Goal: Task Accomplishment & Management: Use online tool/utility

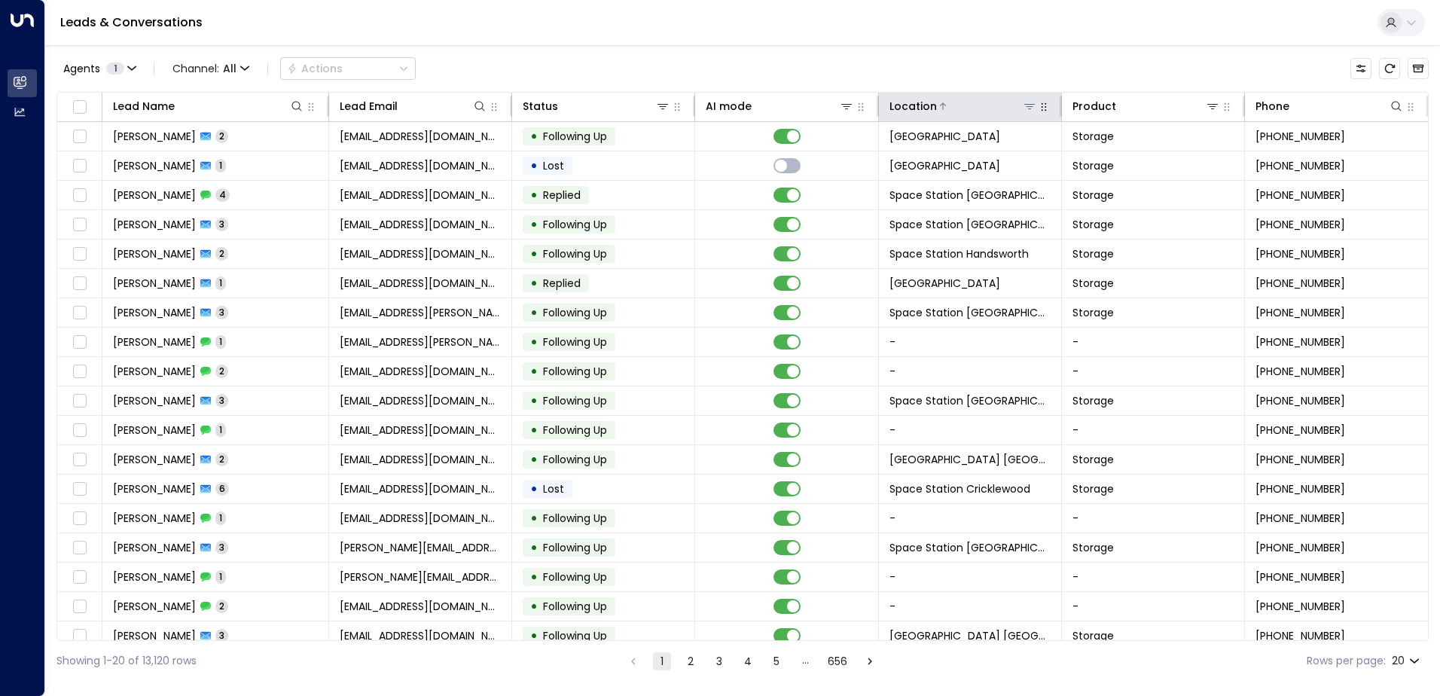
click at [1025, 104] on icon at bounding box center [1030, 106] width 11 height 5
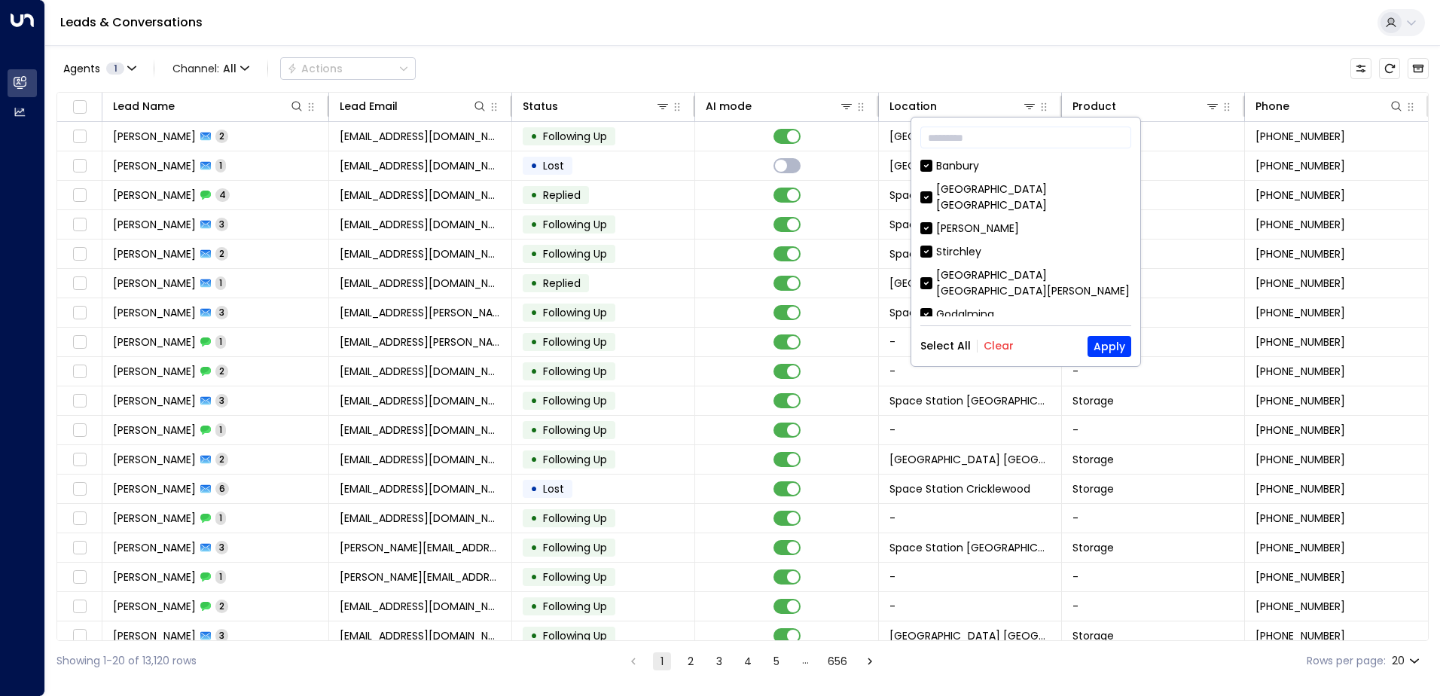
click at [1005, 341] on button "Clear" at bounding box center [999, 346] width 30 height 12
click at [1032, 194] on div "[GEOGRAPHIC_DATA] [GEOGRAPHIC_DATA]" at bounding box center [1033, 198] width 195 height 32
click at [1105, 349] on button "Apply" at bounding box center [1110, 346] width 44 height 21
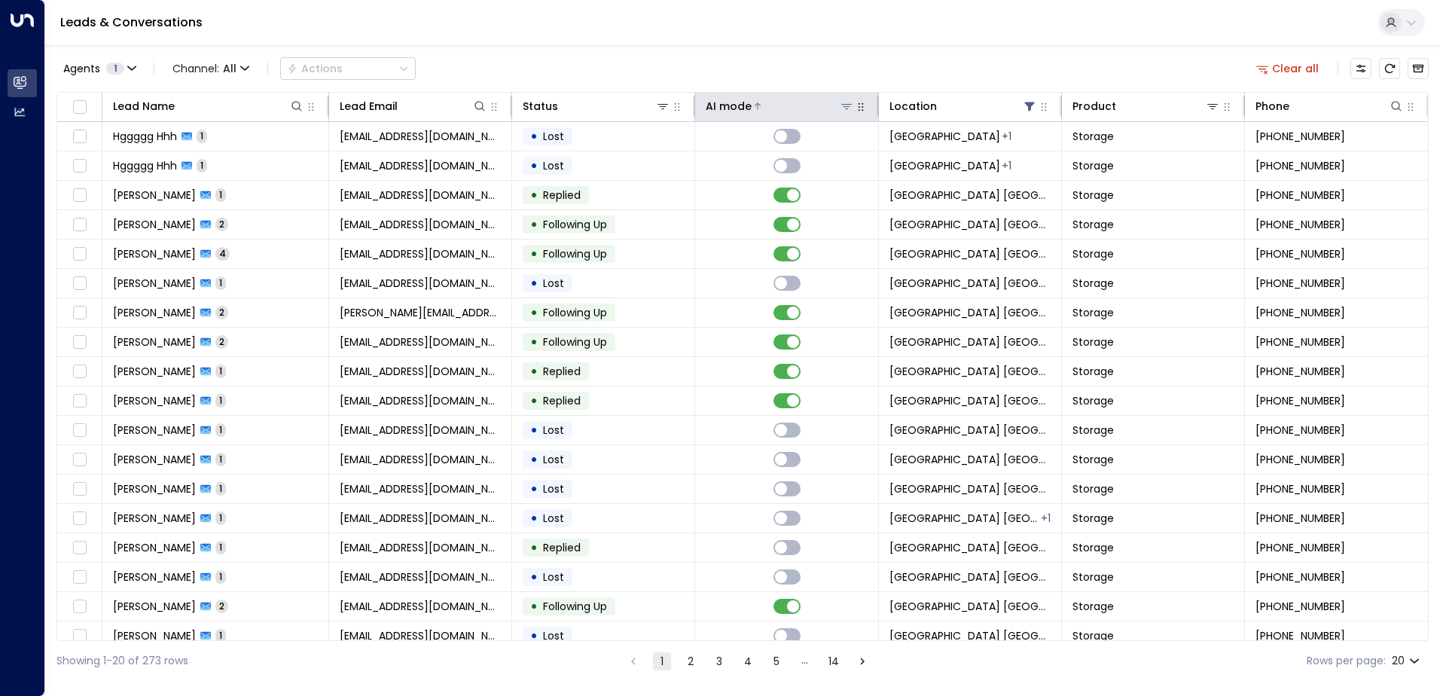
click at [776, 108] on div at bounding box center [803, 106] width 102 height 15
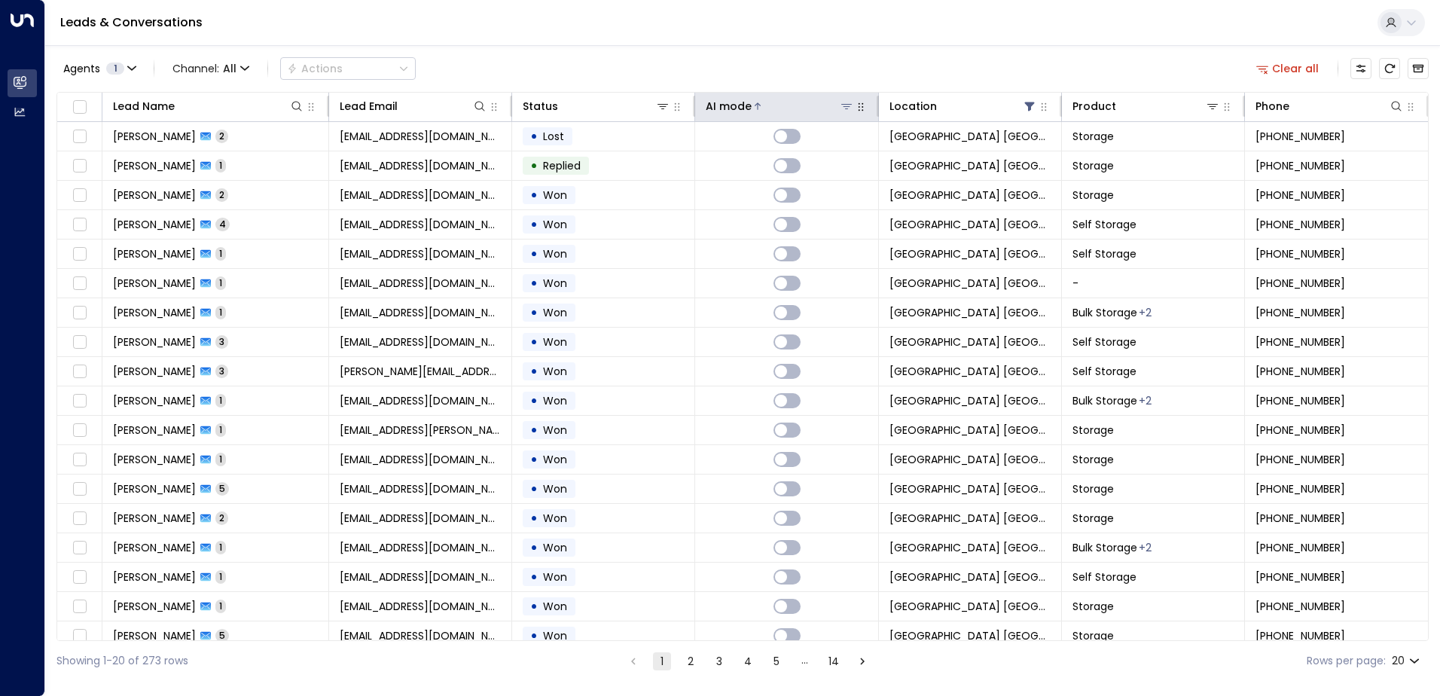
click at [776, 108] on div at bounding box center [803, 106] width 102 height 15
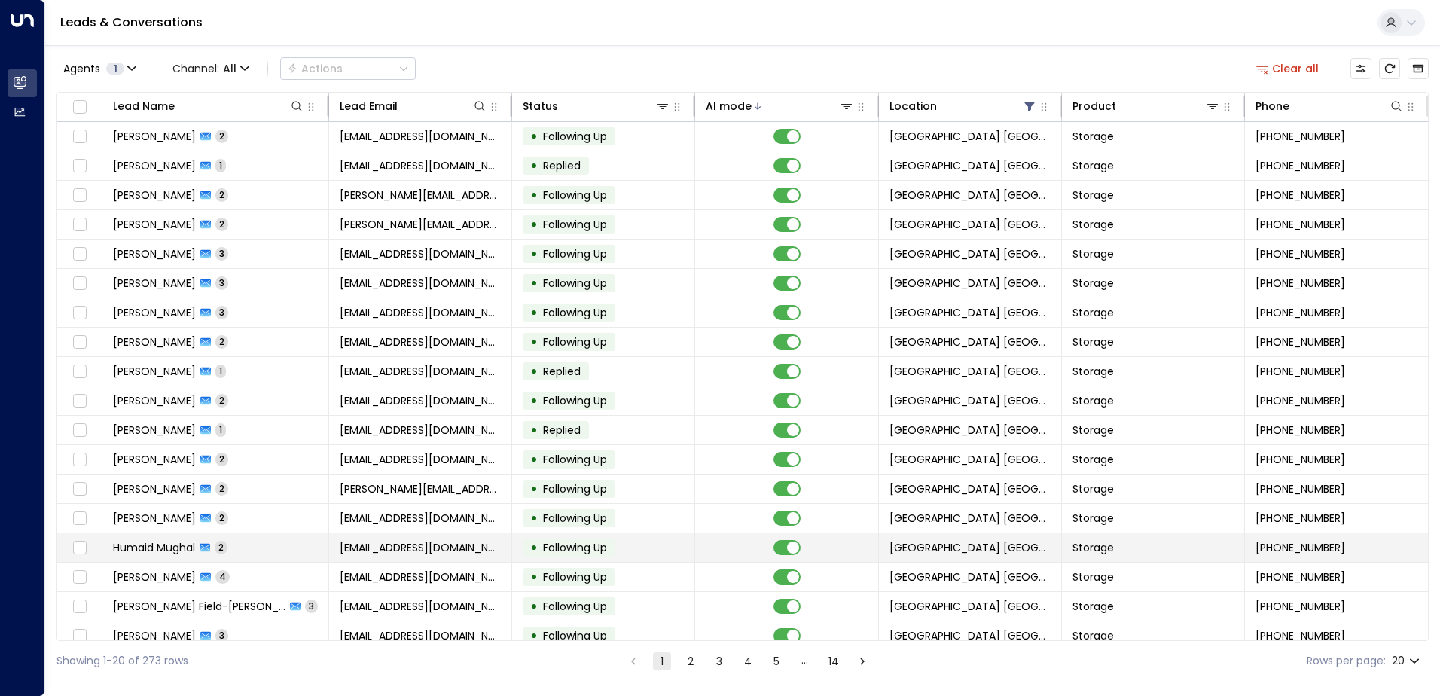
scroll to position [74, 0]
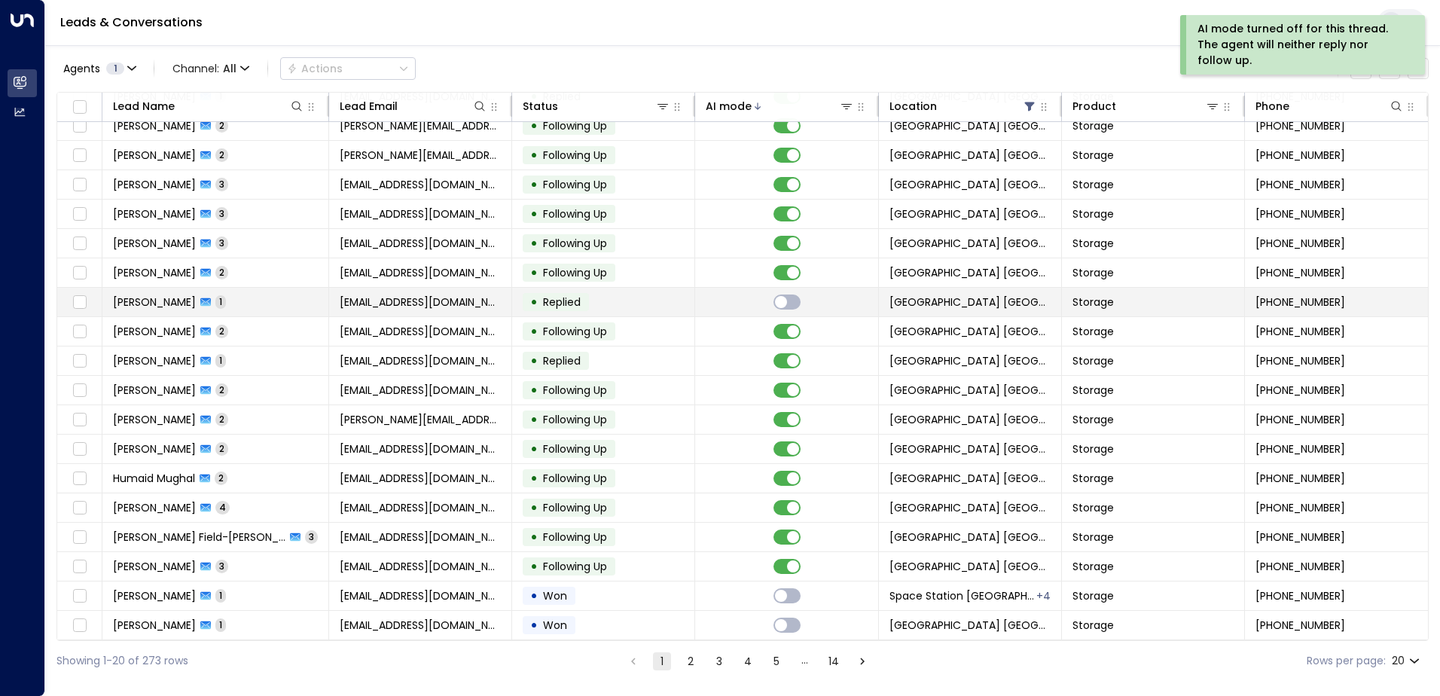
click at [722, 303] on td at bounding box center [786, 302] width 183 height 29
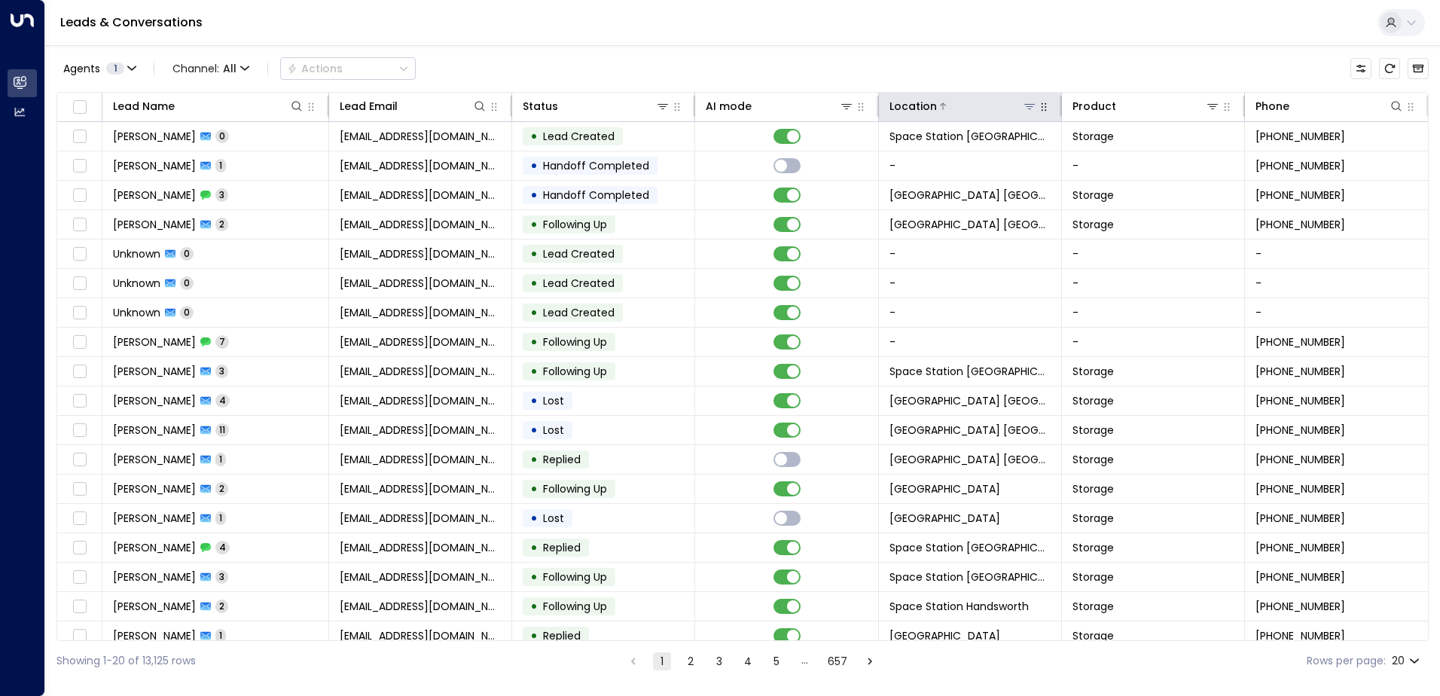
click at [1028, 103] on icon at bounding box center [1030, 106] width 12 height 12
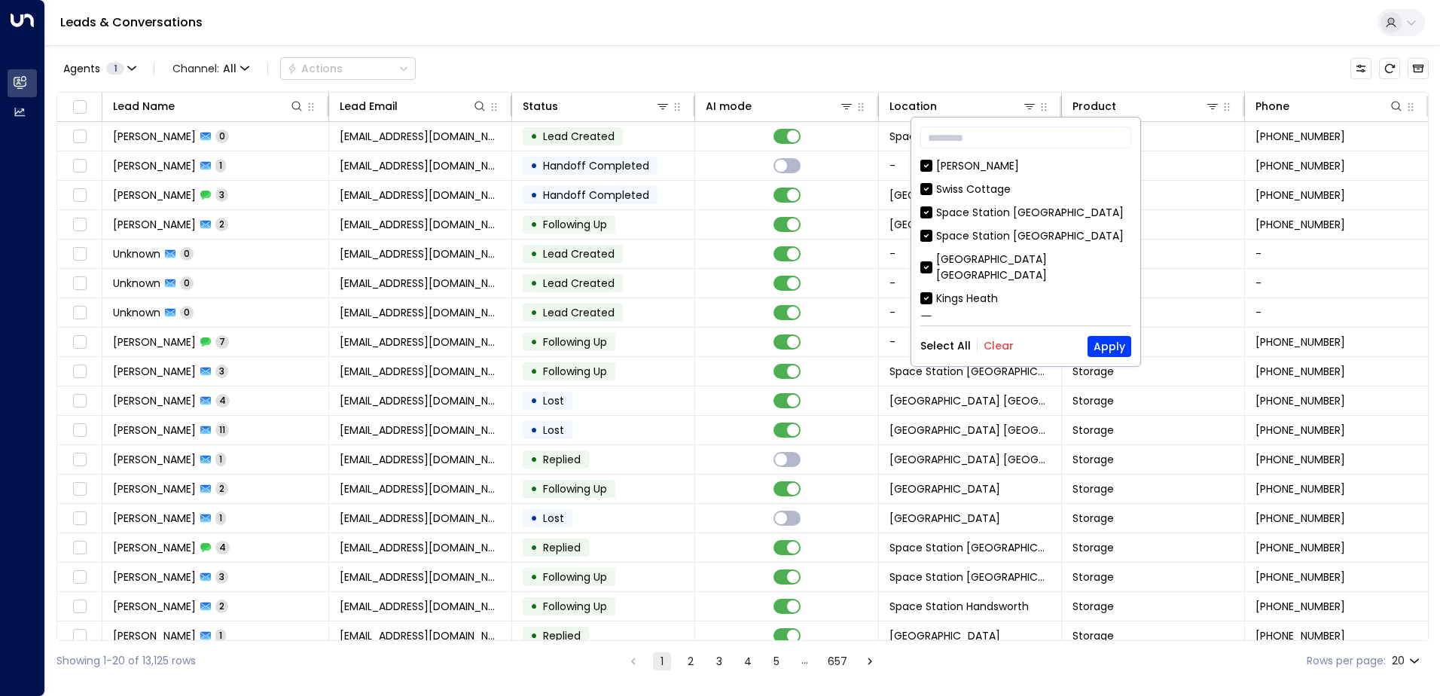
click at [1000, 347] on button "Clear" at bounding box center [999, 346] width 30 height 12
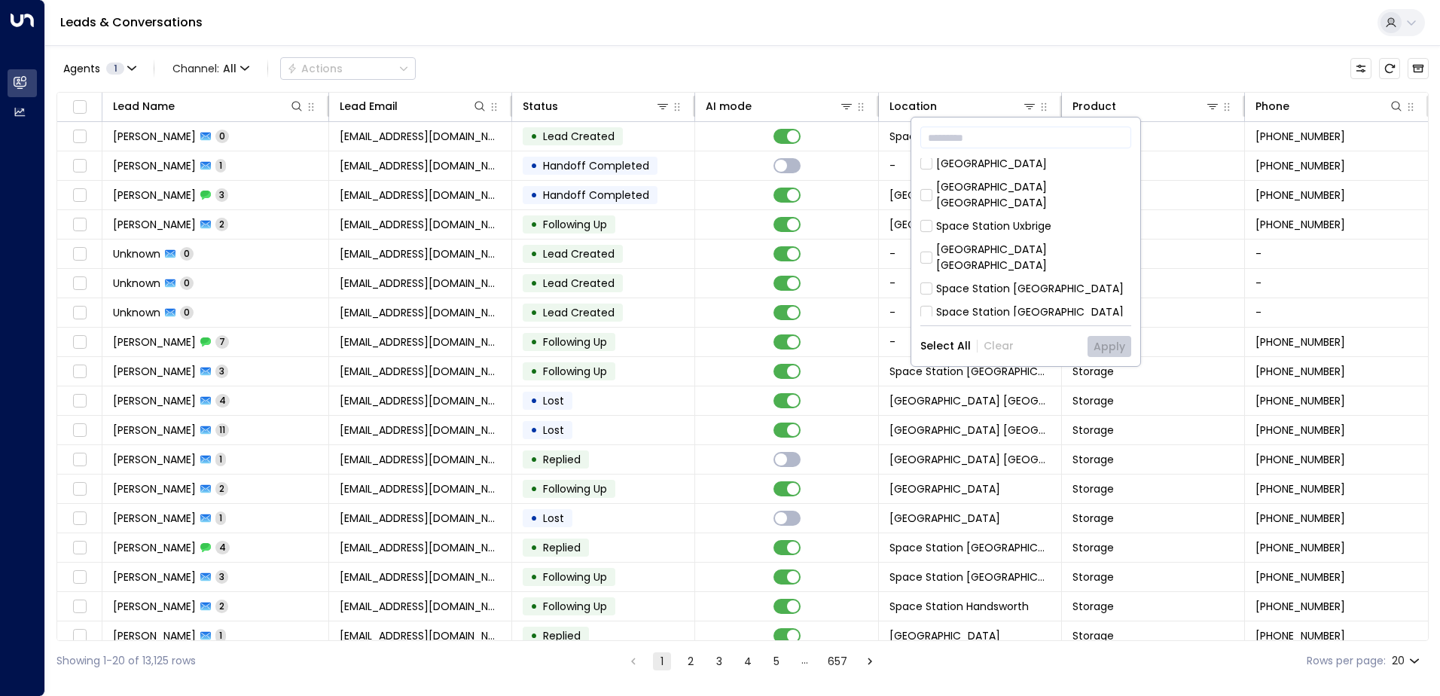
scroll to position [612, 0]
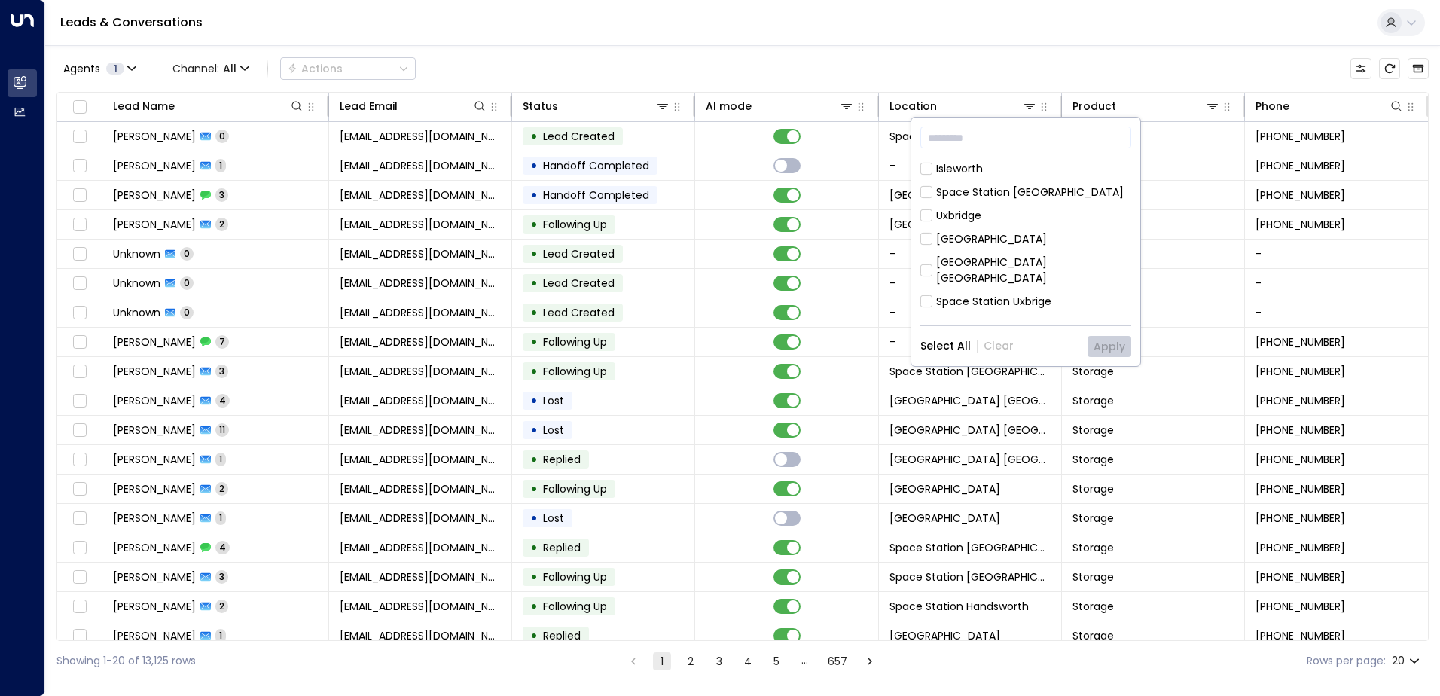
click at [1047, 255] on div "[GEOGRAPHIC_DATA] [GEOGRAPHIC_DATA]" at bounding box center [1033, 271] width 195 height 32
click at [1098, 338] on button "Apply" at bounding box center [1110, 346] width 44 height 21
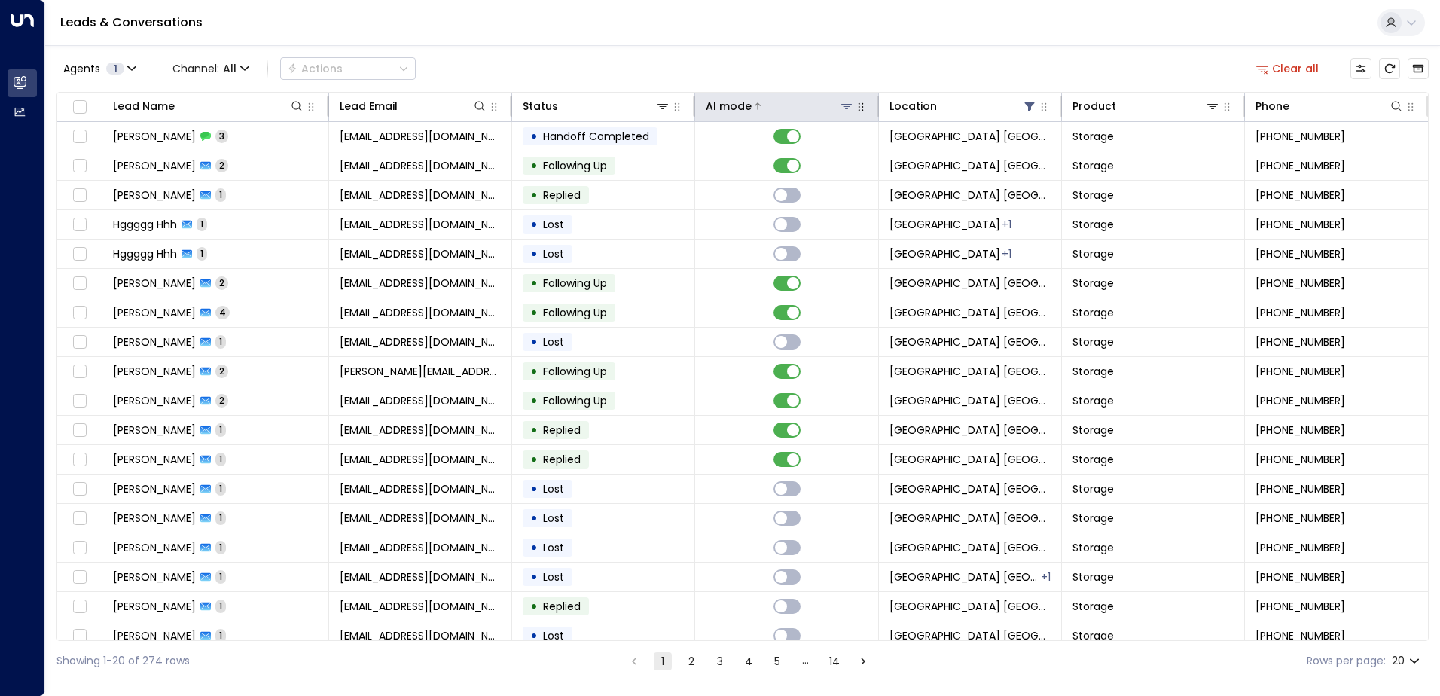
click at [759, 109] on div at bounding box center [803, 106] width 102 height 15
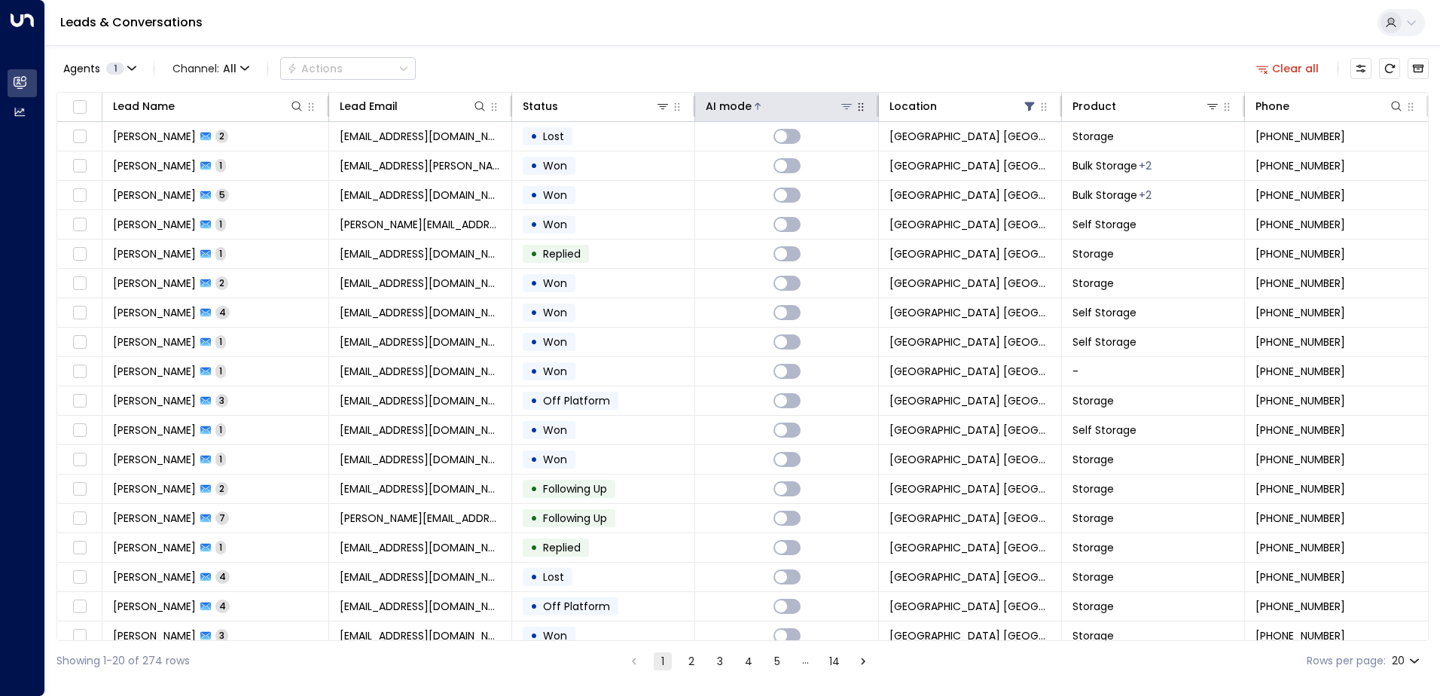
click at [751, 115] on div "AI mode" at bounding box center [780, 106] width 148 height 18
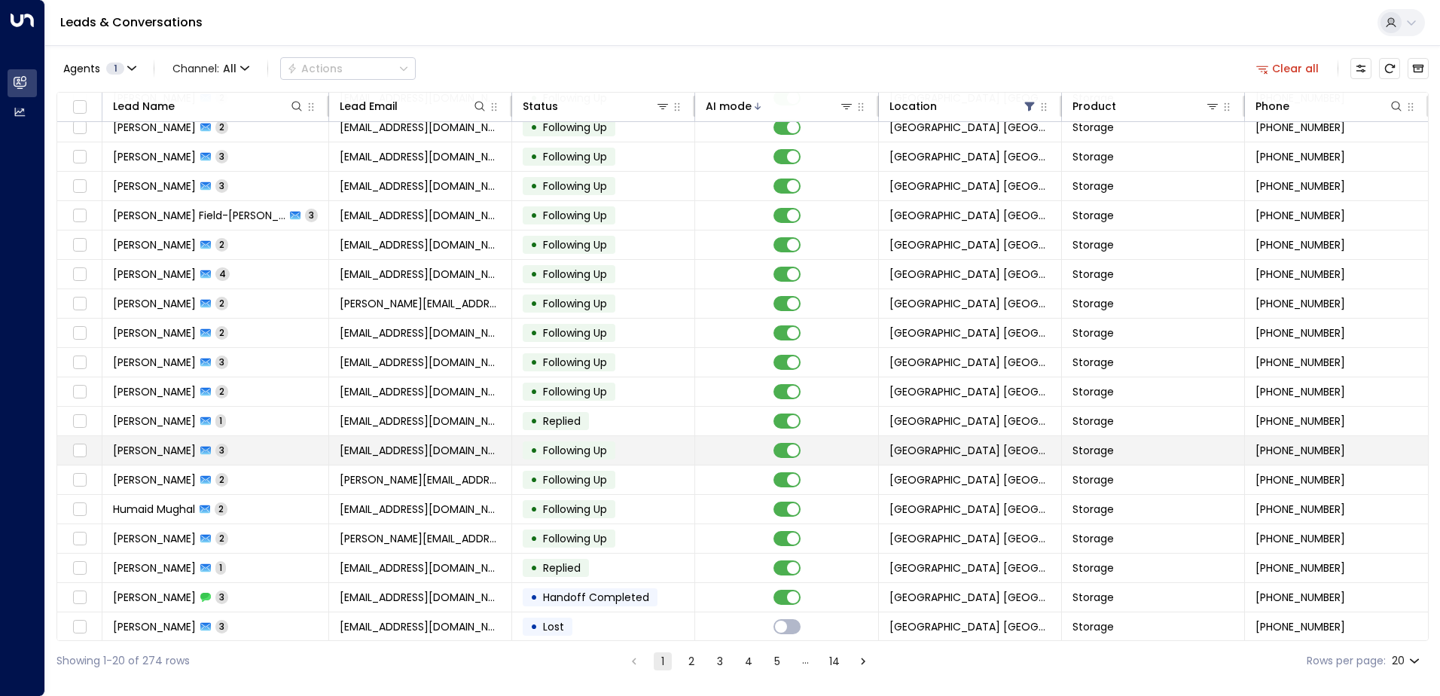
scroll to position [74, 0]
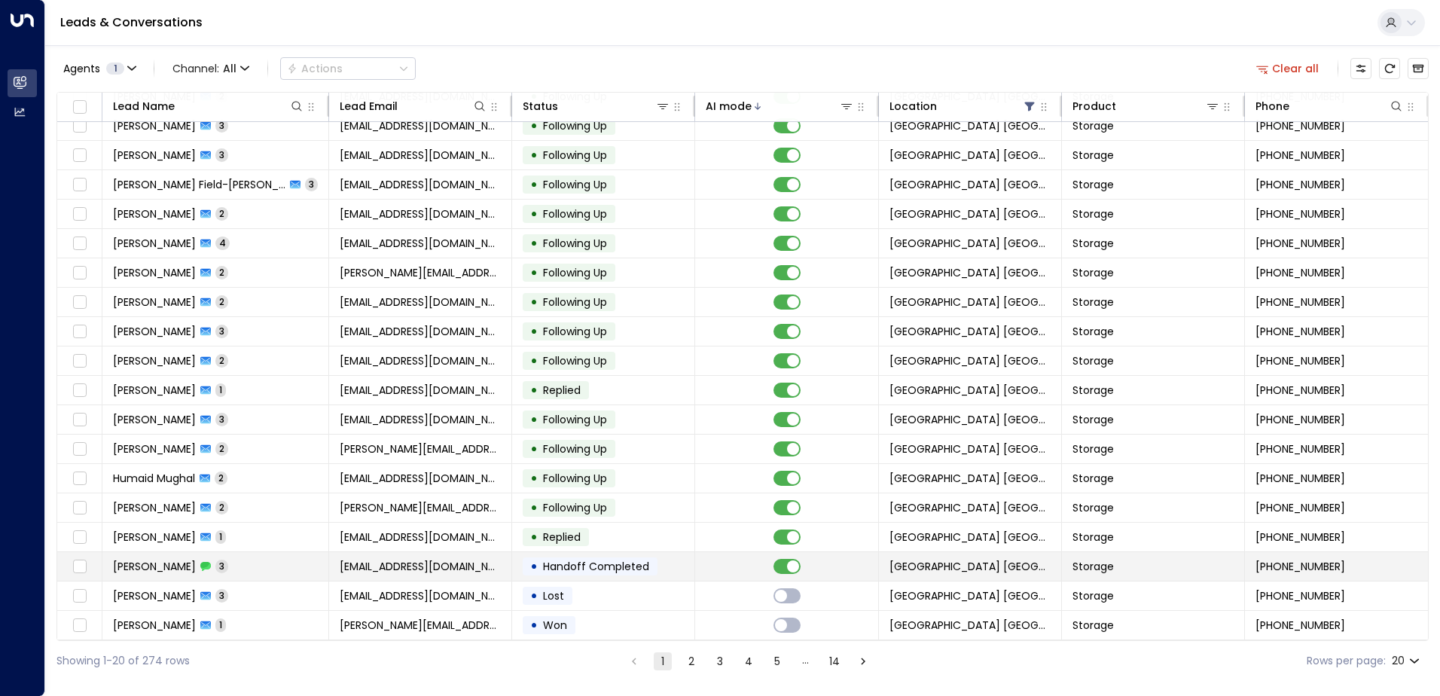
click at [593, 563] on span "Handoff Completed" at bounding box center [596, 566] width 106 height 15
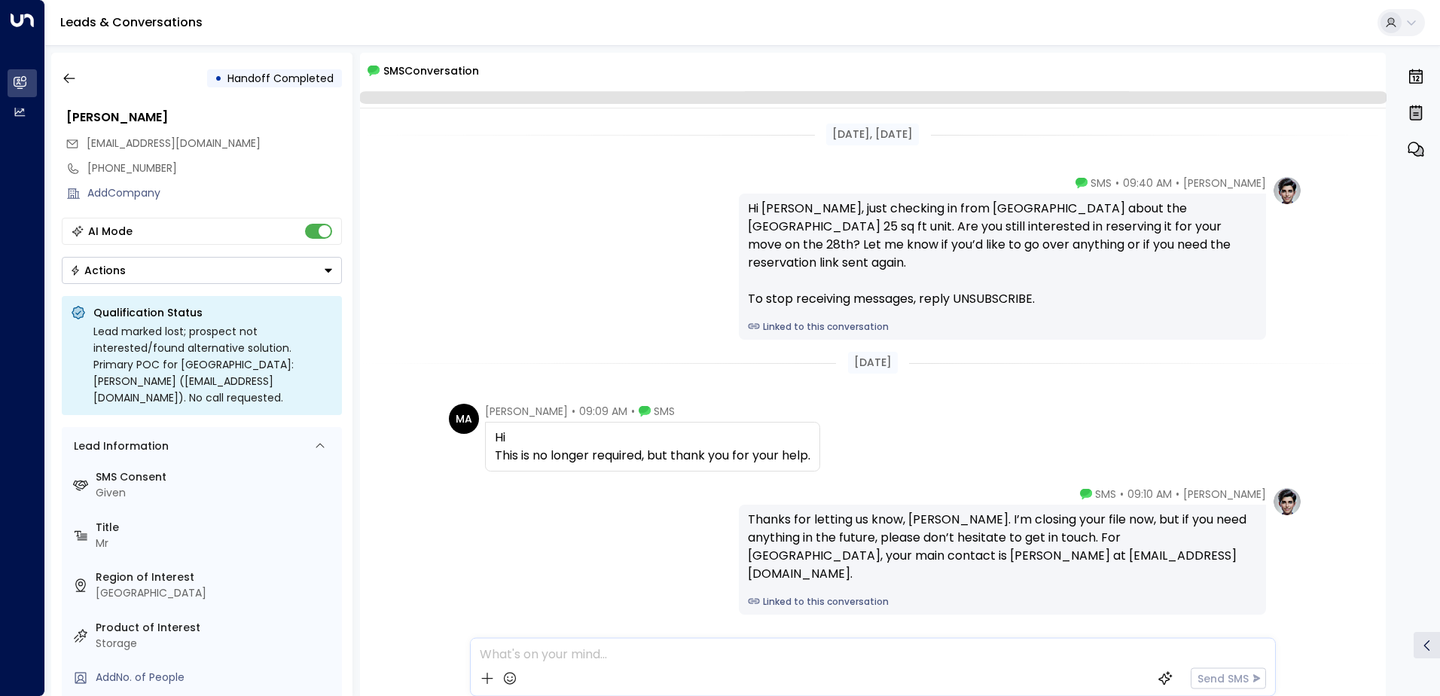
scroll to position [51, 0]
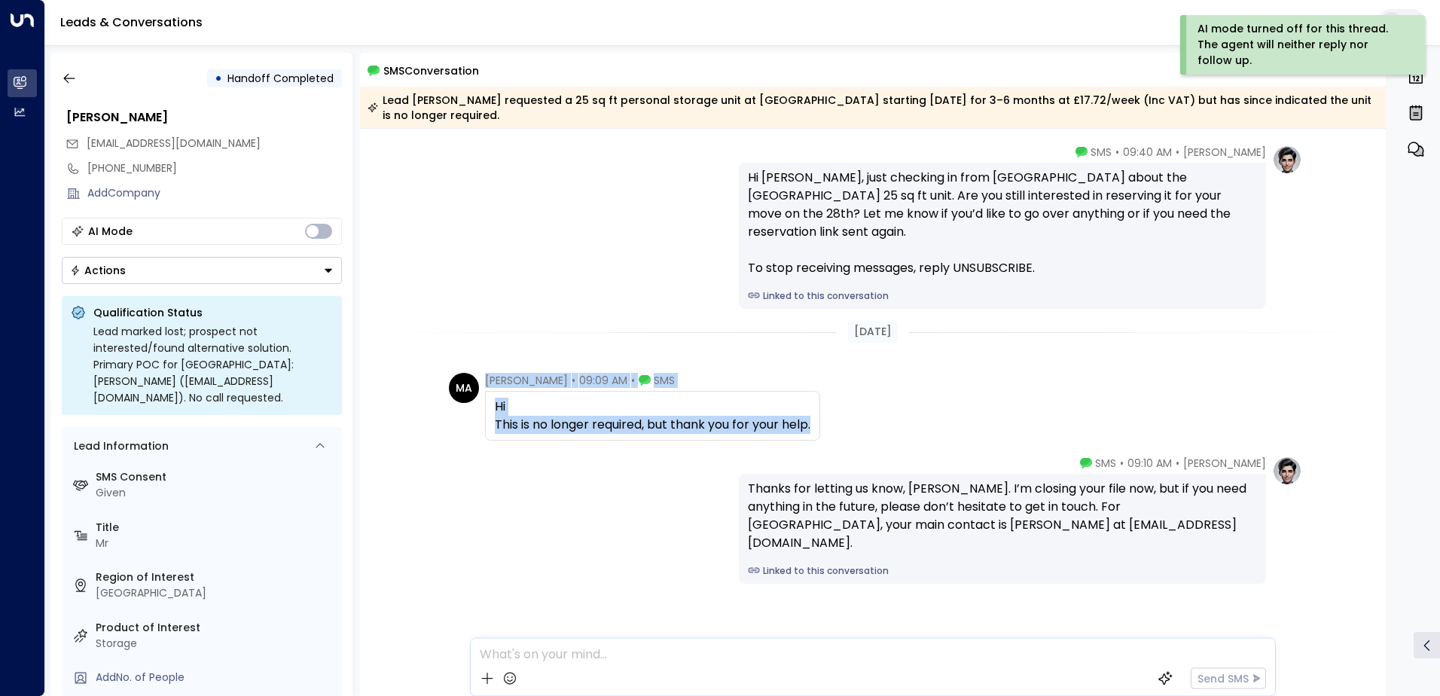
drag, startPoint x: 846, startPoint y: 432, endPoint x: 483, endPoint y: 380, distance: 366.8
click at [483, 380] on div "MA [PERSON_NAME] • 09:09 AM • SMS Hi This is no longer required, but thank you …" at bounding box center [876, 407] width 854 height 68
copy div "[PERSON_NAME] • 09:09 AM • SMS Hi This is no longer required, but thank you for…"
